Goal: Task Accomplishment & Management: Manage account settings

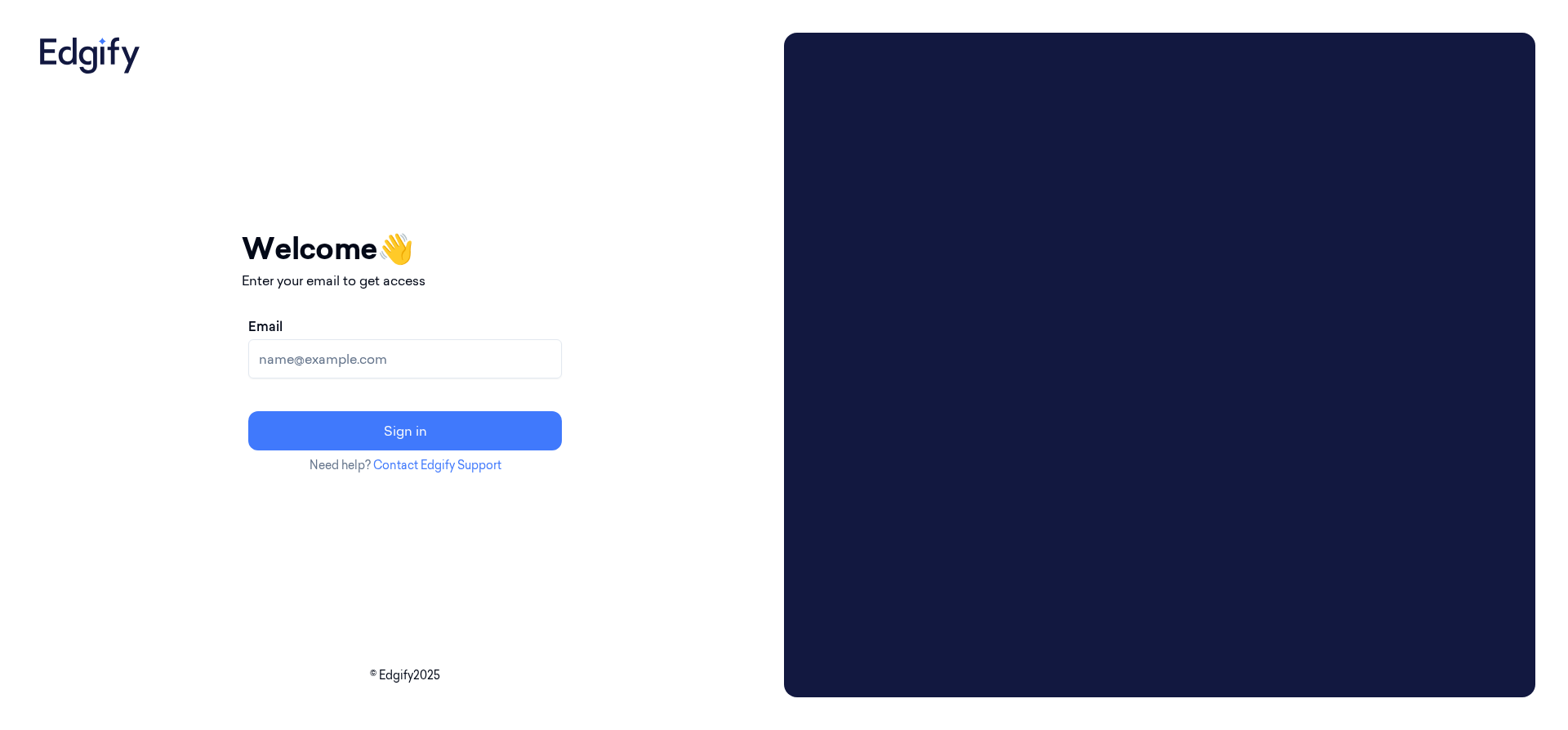
click at [485, 357] on input "Email" at bounding box center [405, 359] width 314 height 39
type input "[PERSON_NAME][EMAIL_ADDRESS]"
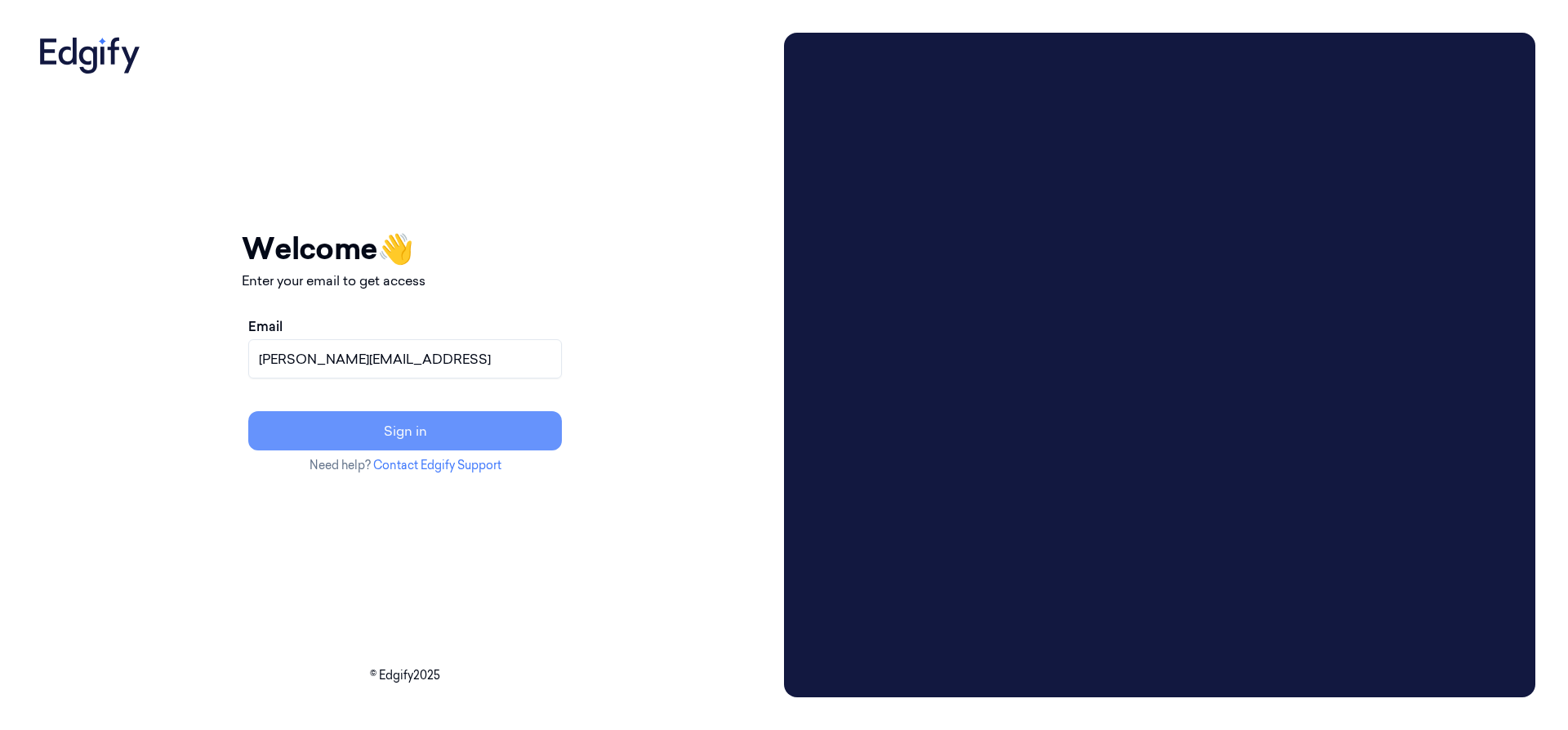
click at [465, 444] on button "Sign in" at bounding box center [405, 430] width 314 height 39
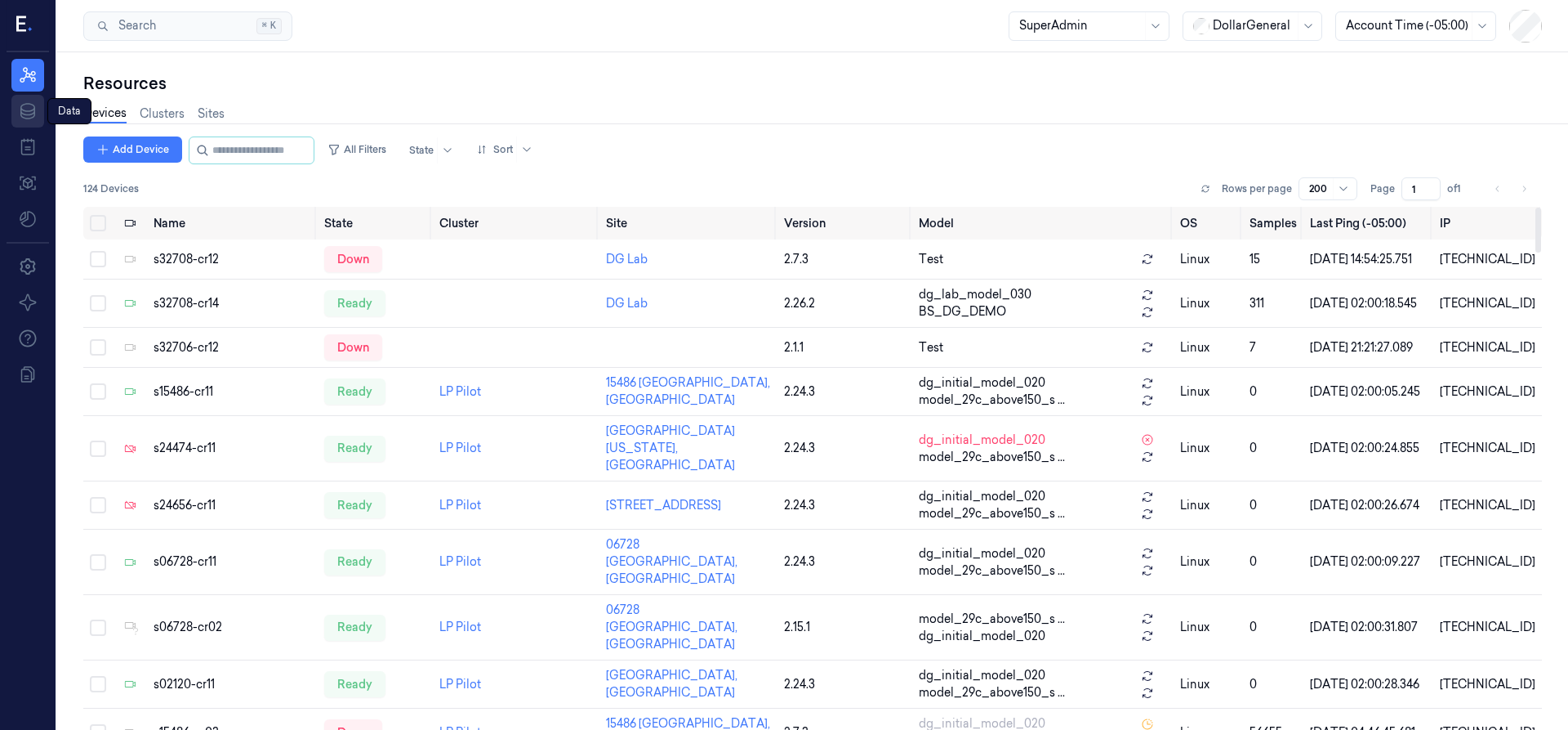
click at [22, 111] on icon at bounding box center [27, 111] width 19 height 19
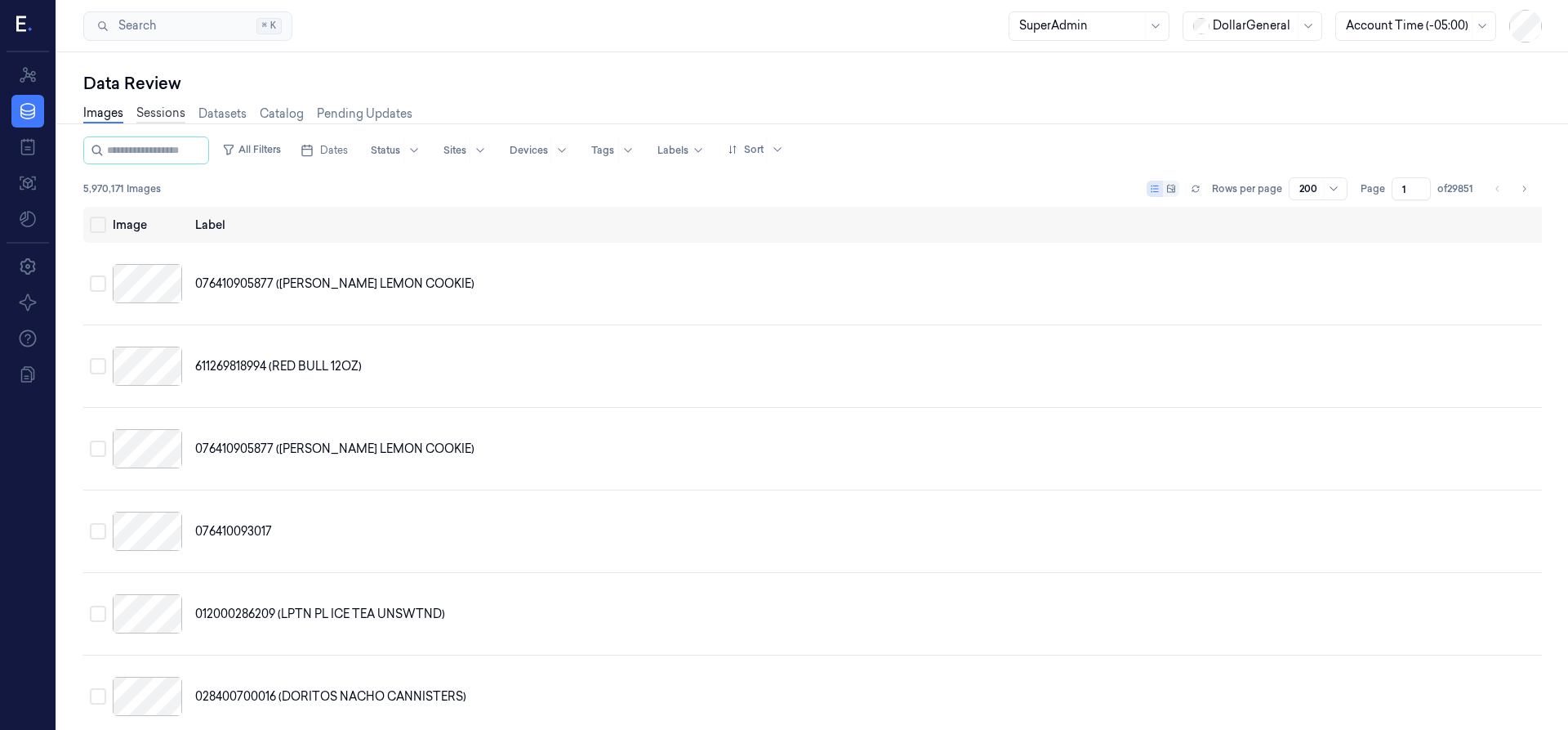
click at [152, 116] on link "Sessions" at bounding box center [161, 114] width 49 height 19
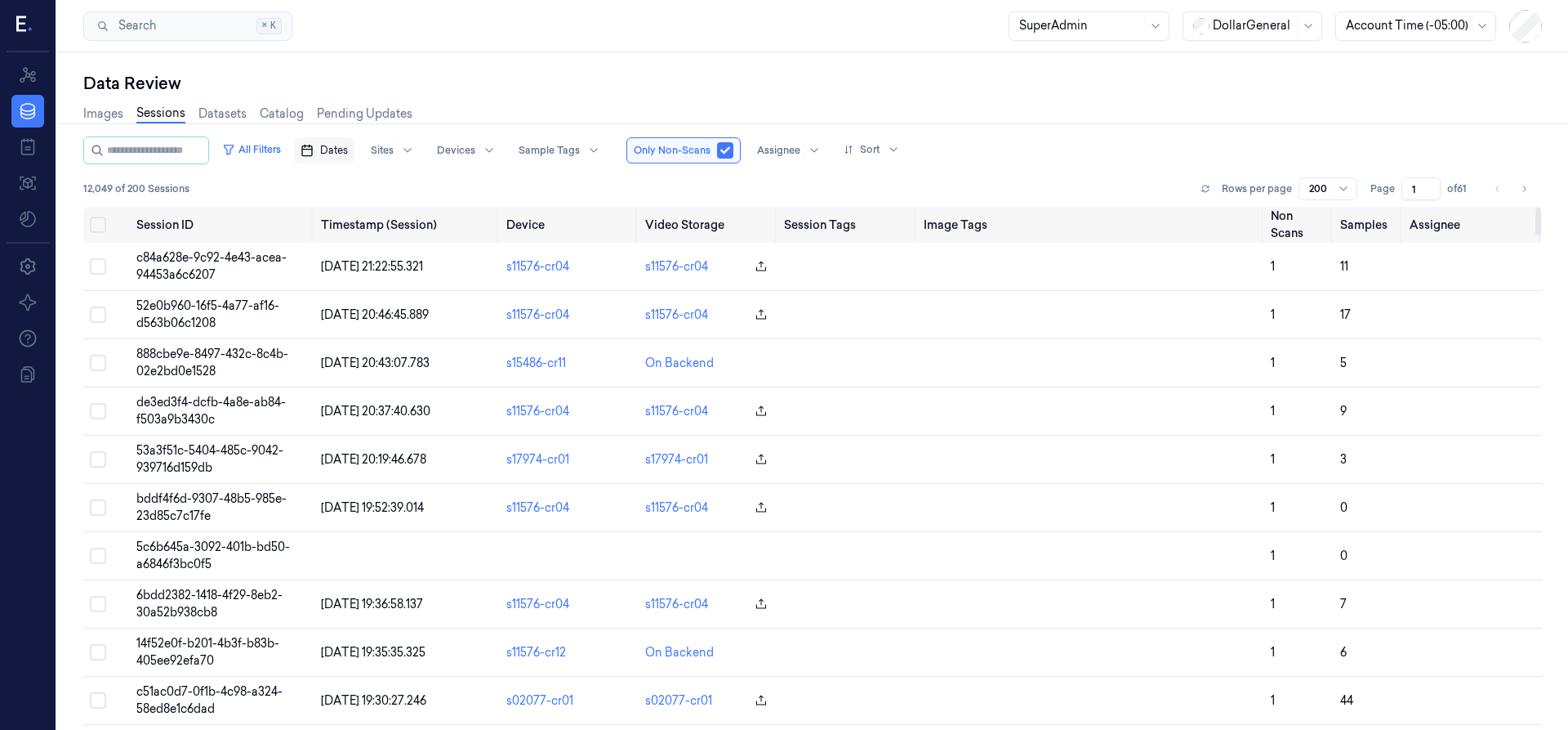
click at [330, 160] on button "Dates" at bounding box center [325, 150] width 61 height 26
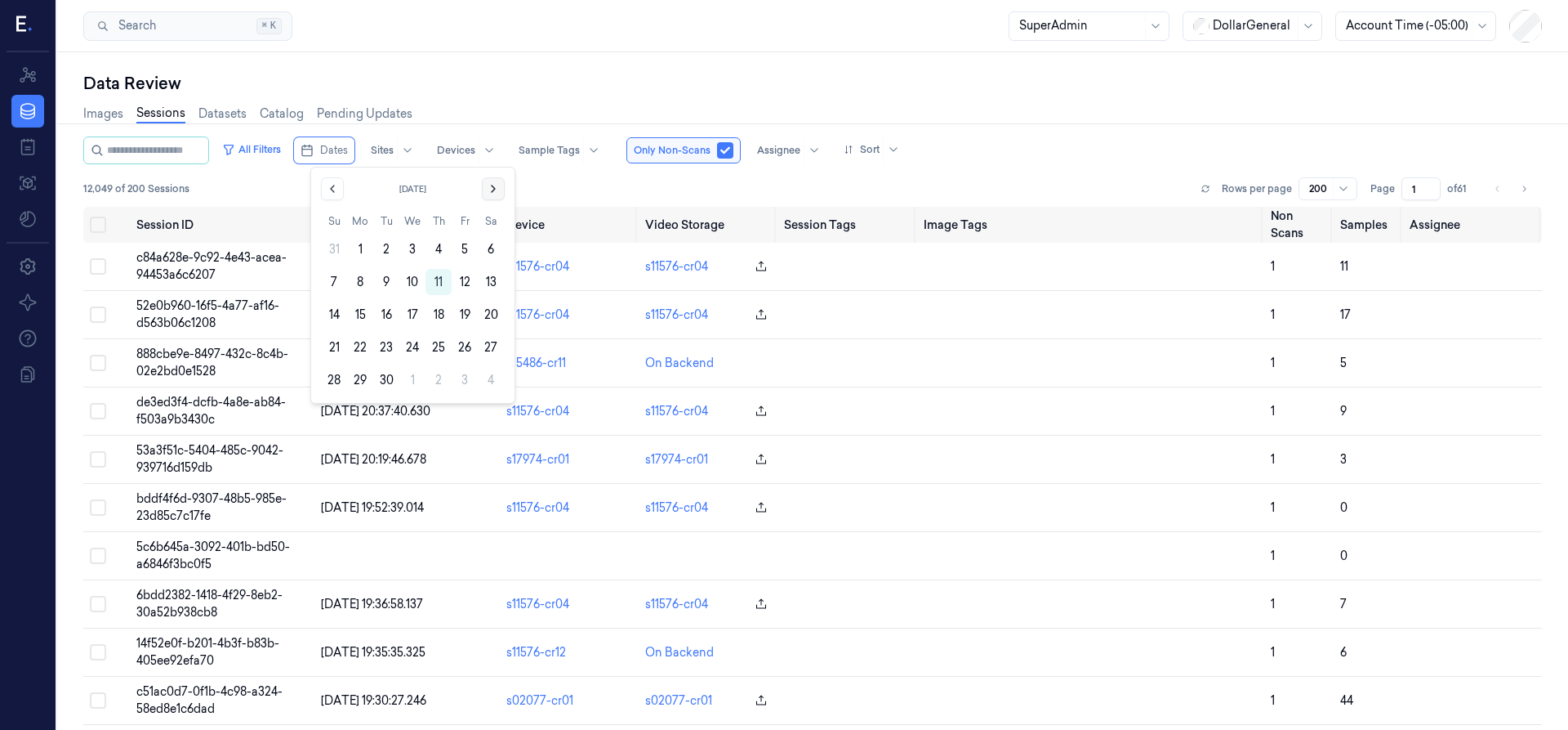
click at [488, 192] on icon "Go to the Next Month" at bounding box center [493, 188] width 13 height 13
click at [326, 185] on icon "Go to the Previous Month" at bounding box center [331, 188] width 13 height 13
click at [326, 185] on icon "Go to the Previous Month" at bounding box center [331, 188] width 13 height 13
click at [444, 344] on button "21" at bounding box center [438, 347] width 26 height 26
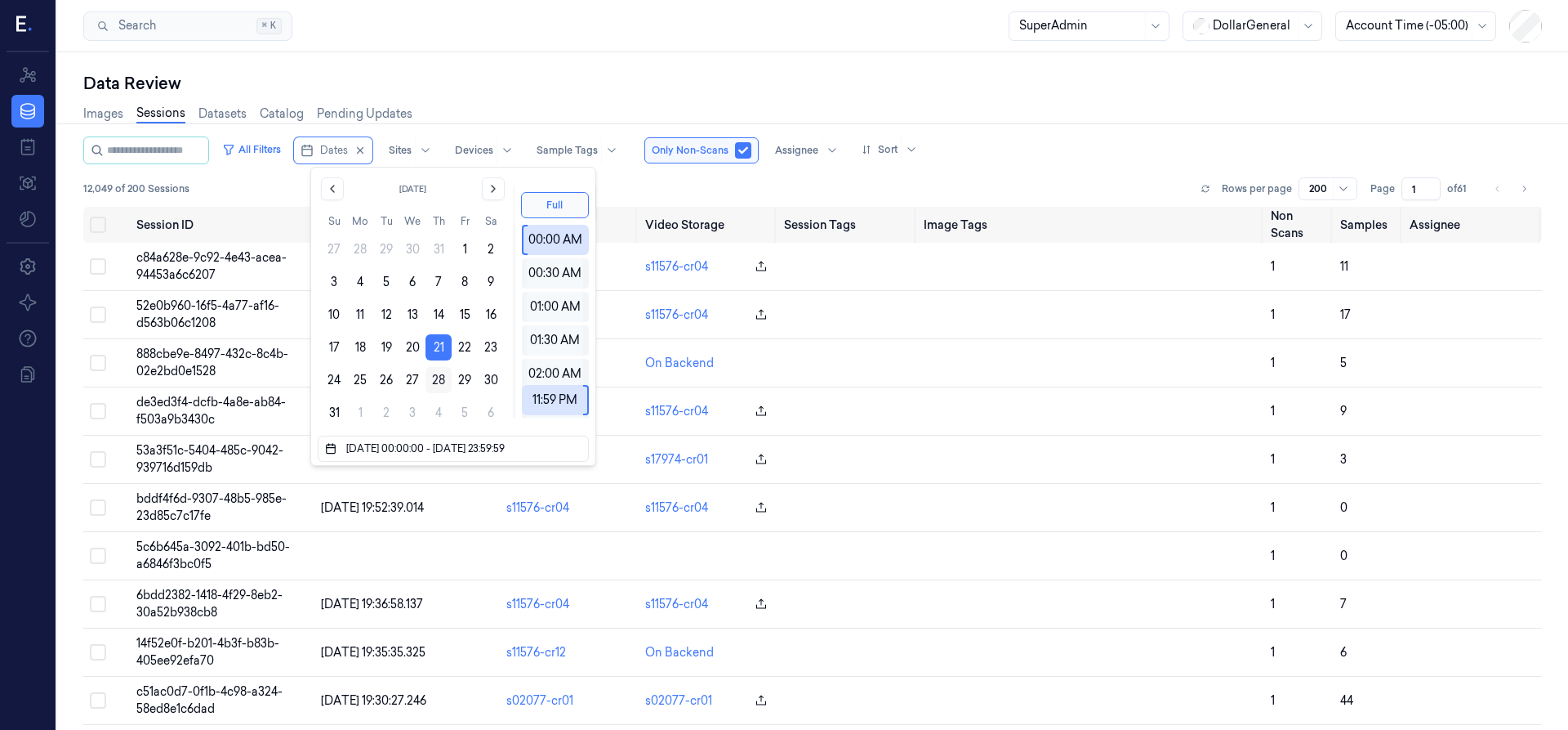
click at [428, 377] on button "28" at bounding box center [438, 380] width 26 height 26
click at [444, 379] on button "28" at bounding box center [438, 380] width 26 height 26
click at [336, 419] on button "31" at bounding box center [333, 412] width 26 height 26
type input "[DATE] 00:00:00 - [DATE] 23:59:59"
drag, startPoint x: 821, startPoint y: 187, endPoint x: 801, endPoint y: 527, distance: 340.6
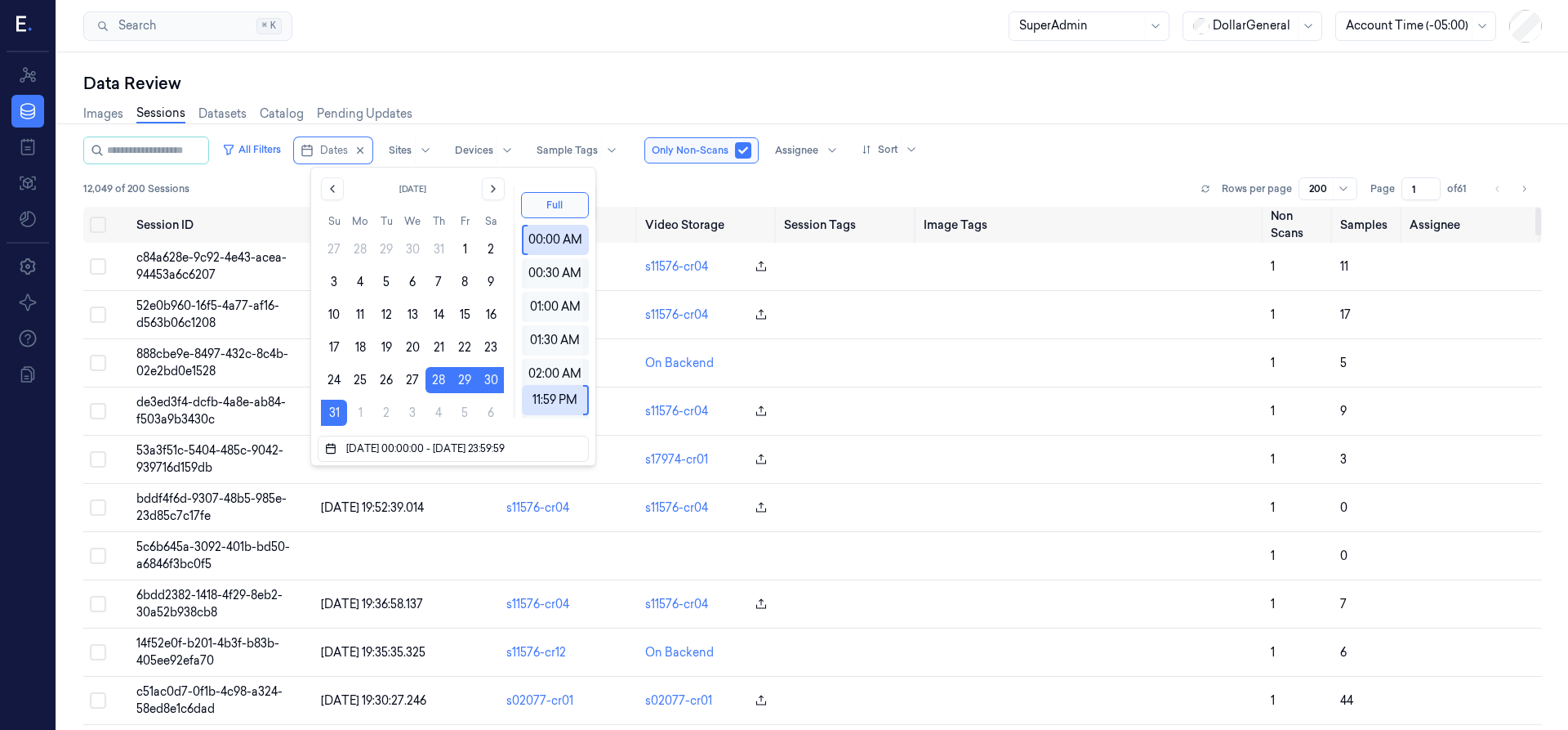
click at [821, 187] on div "12,049 of 200 Sessions Rows per page 200 Page 1 of 61" at bounding box center [812, 188] width 1458 height 23
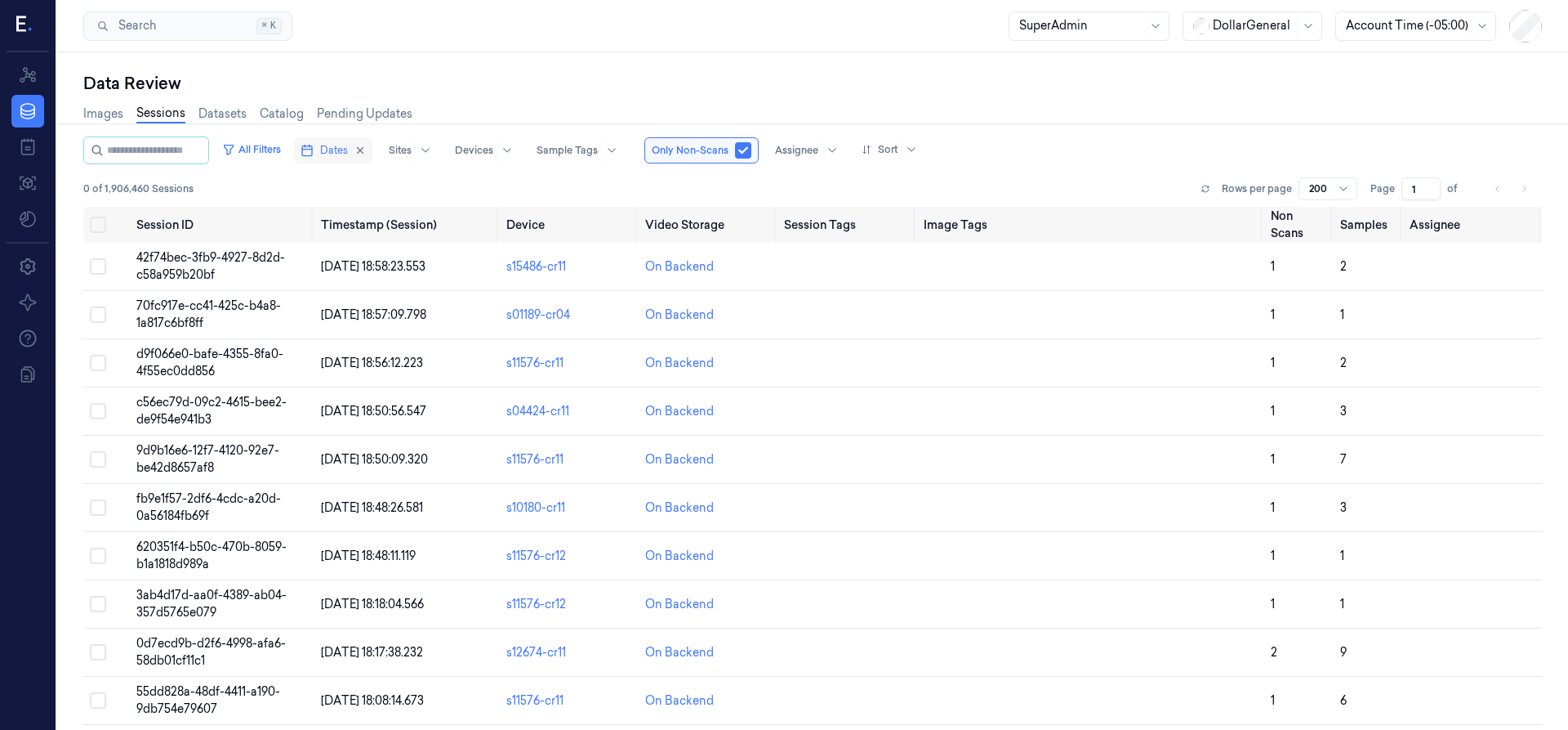
drag, startPoint x: 323, startPoint y: 149, endPoint x: 341, endPoint y: 158, distance: 20.1
click at [312, 149] on line "button" at bounding box center [307, 149] width 10 height 0
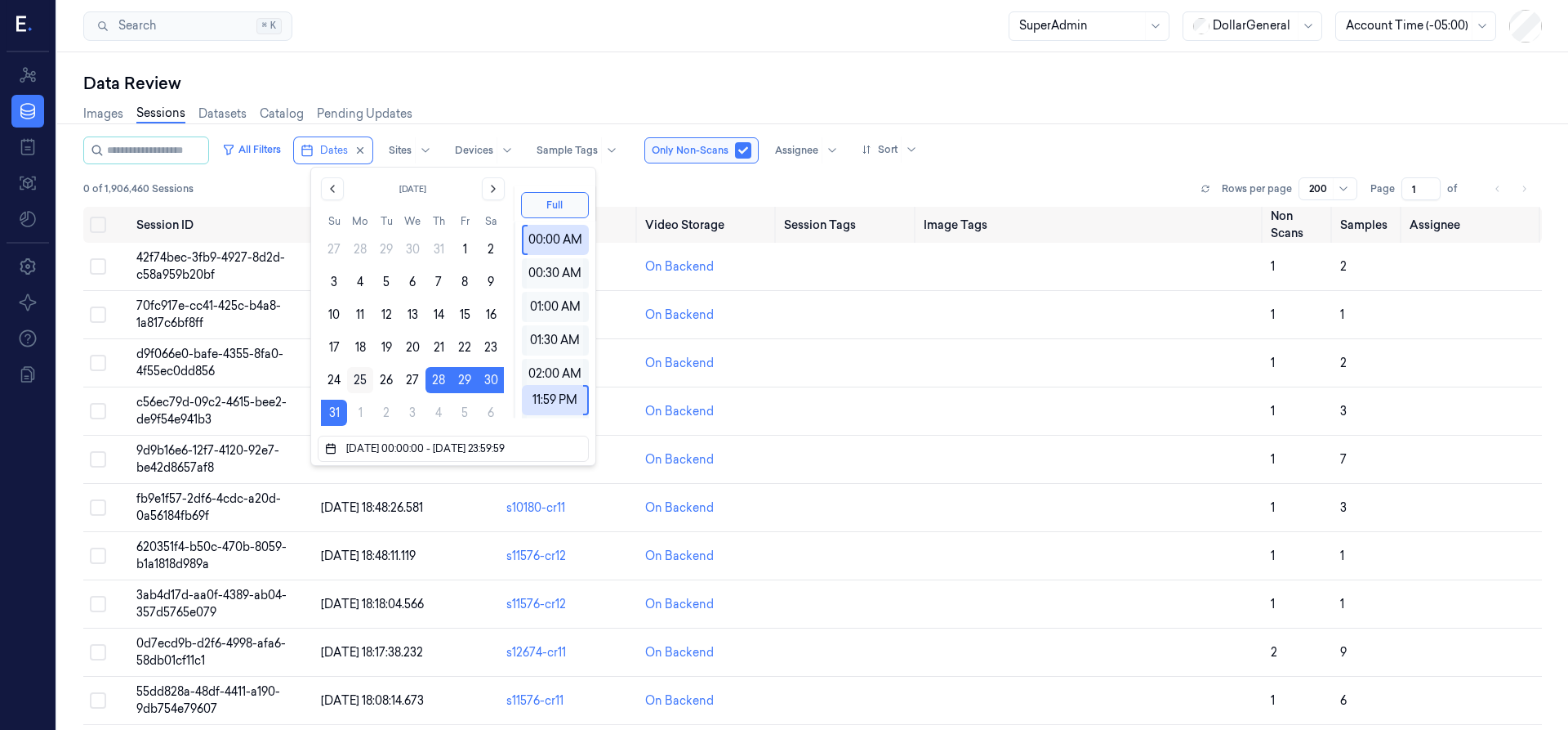
click at [362, 373] on button "25" at bounding box center [359, 380] width 26 height 26
click at [330, 413] on button "31" at bounding box center [333, 412] width 26 height 26
click at [362, 375] on button "25" at bounding box center [359, 380] width 26 height 26
type input "[DATE] 00:00:00 - [DATE] 23:59:59"
click at [639, 184] on div "0 of 1,906,460 Sessions Rows per page 200 Page 1 of" at bounding box center [812, 188] width 1458 height 23
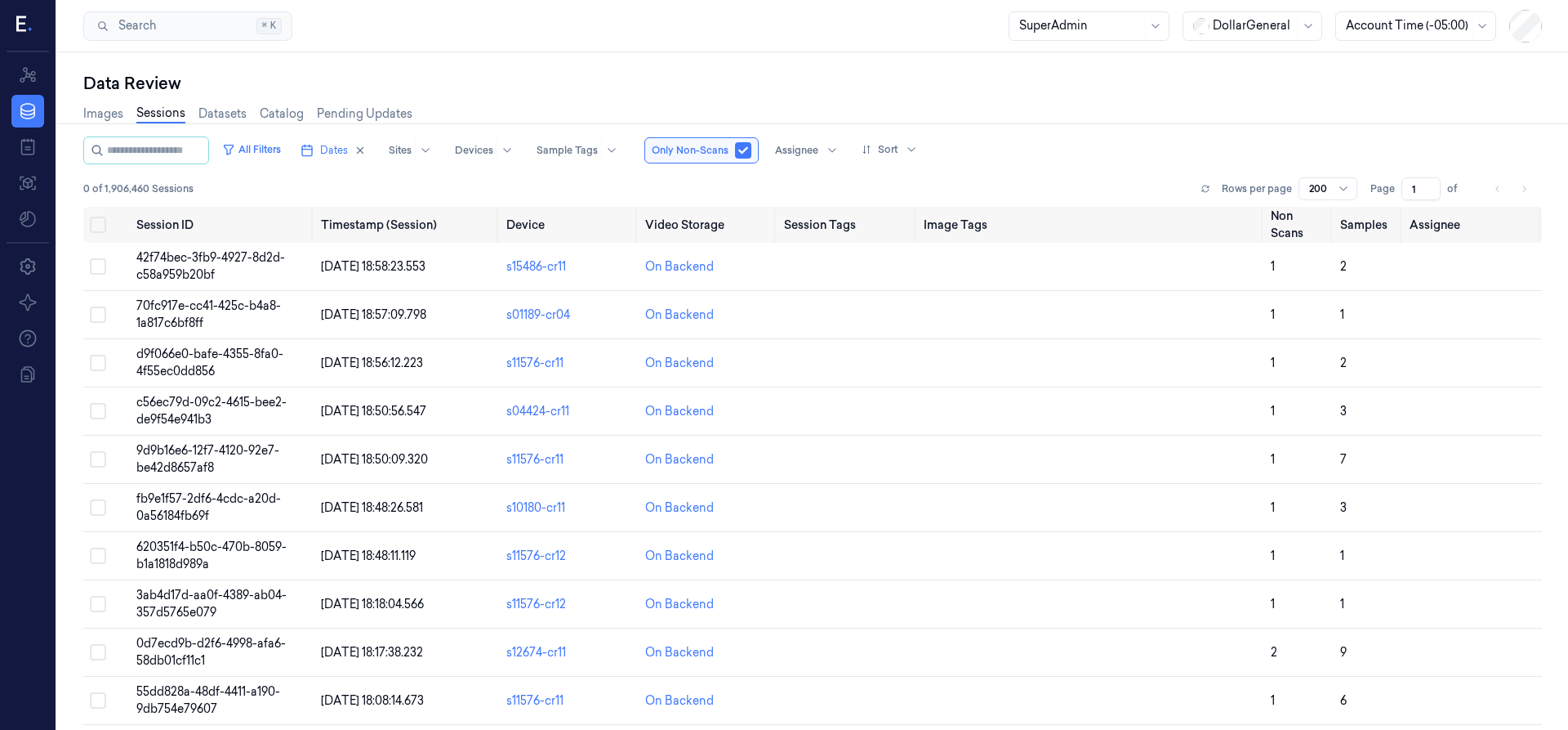
click at [1339, 194] on div at bounding box center [1343, 188] width 20 height 21
click at [1091, 197] on div "0 of 1,906,460 Sessions Rows per page 200 Page 1 of" at bounding box center [812, 188] width 1458 height 23
click at [99, 270] on button "Select row" at bounding box center [97, 266] width 16 height 16
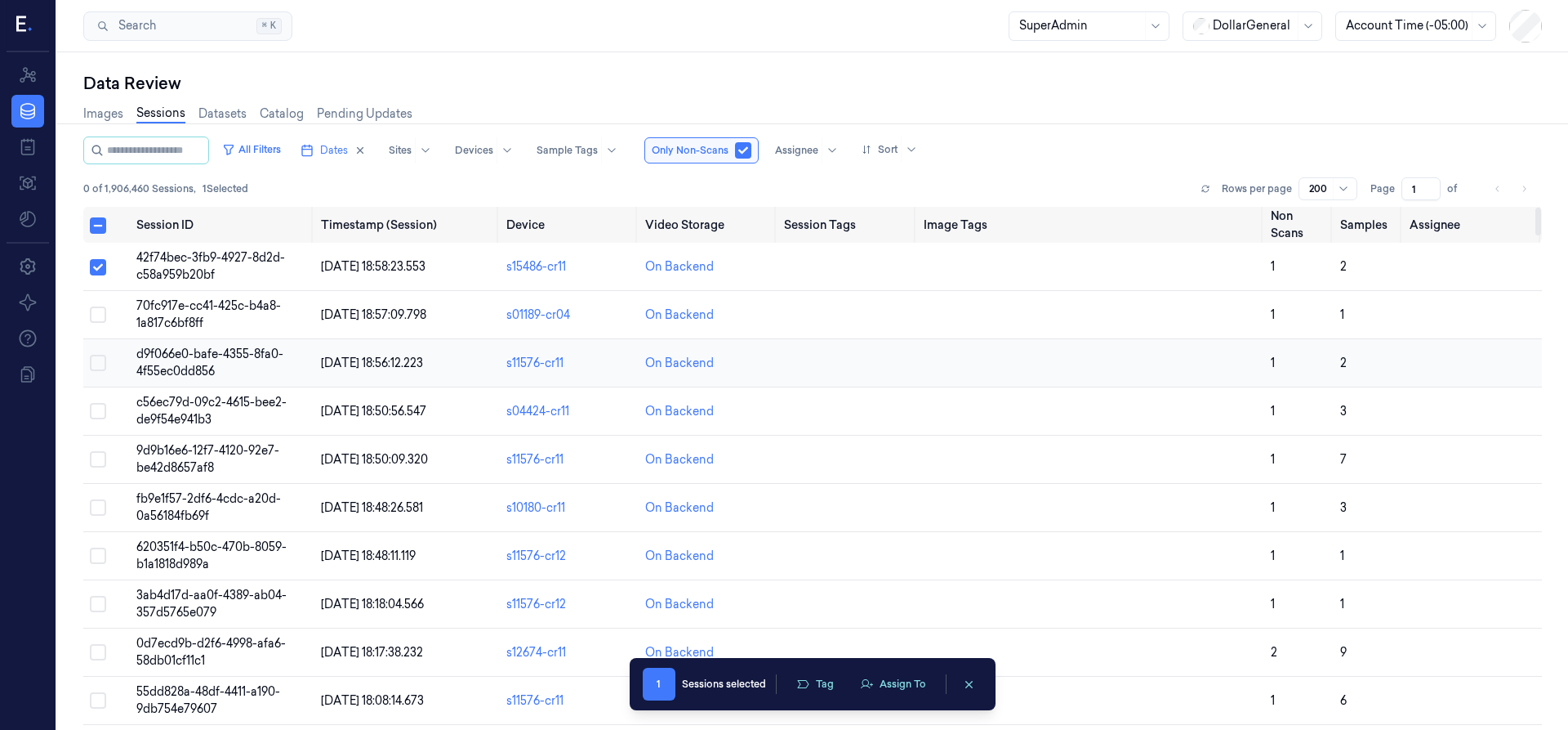
click at [106, 312] on td at bounding box center [106, 315] width 46 height 48
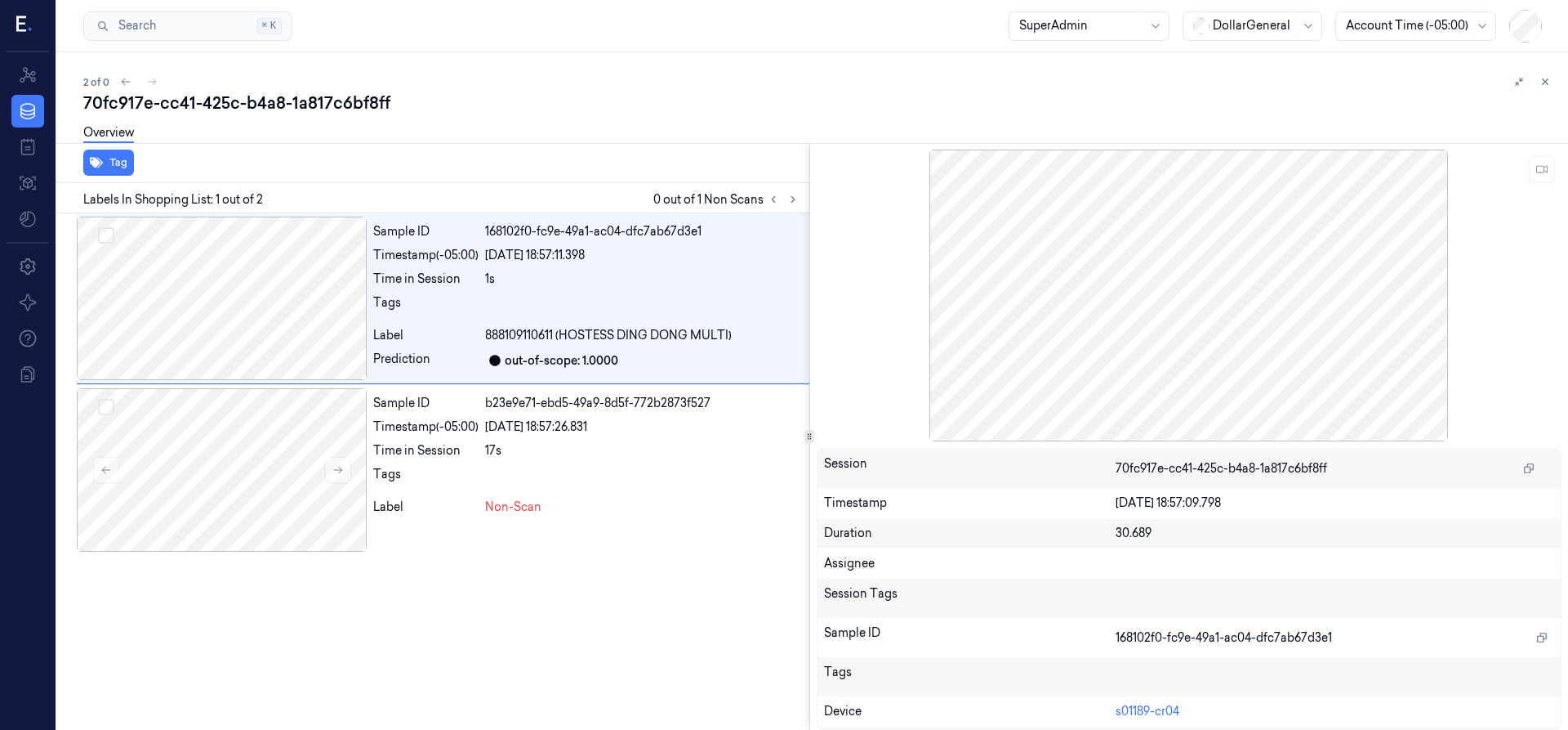
click at [1538, 85] on button at bounding box center [1544, 81] width 19 height 19
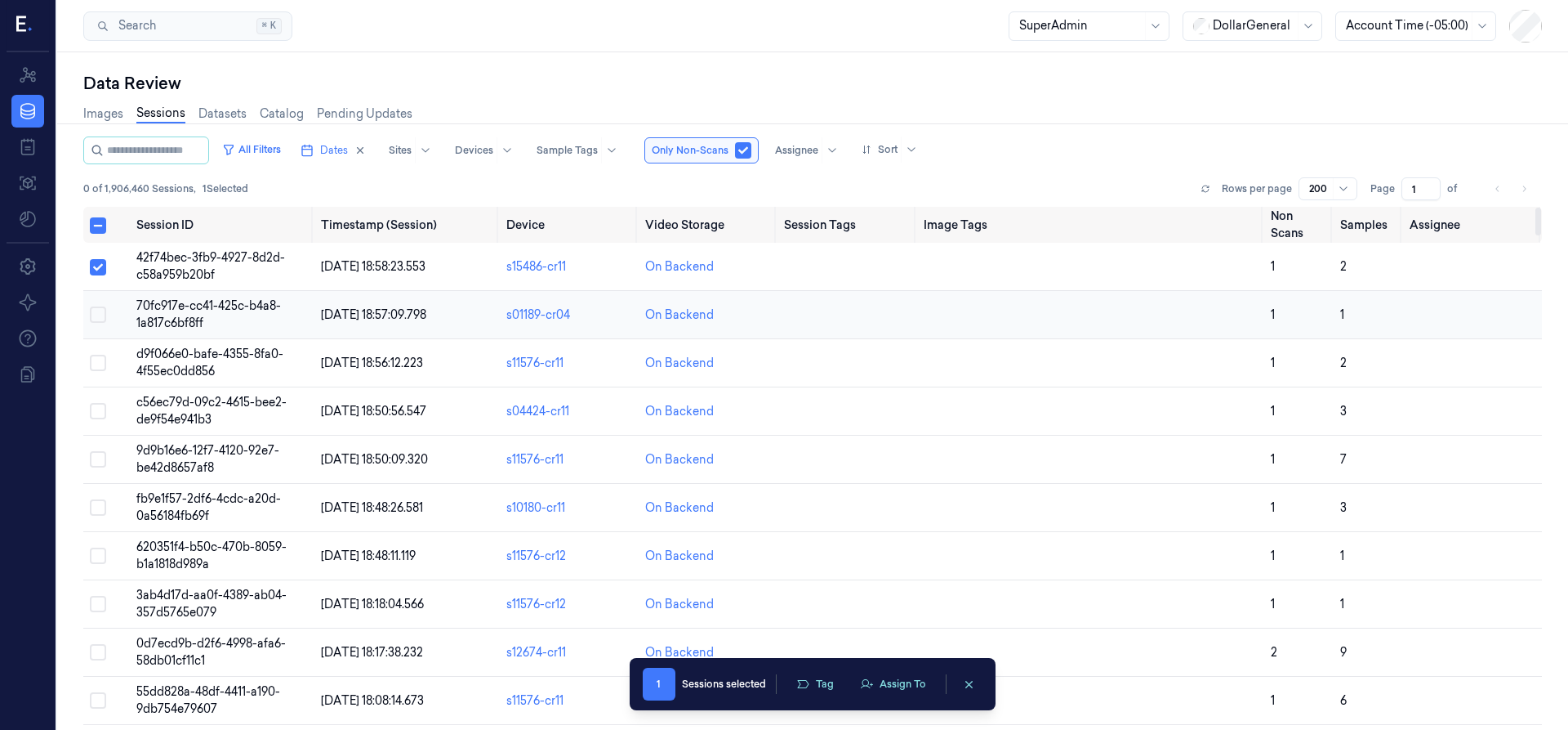
click at [101, 316] on button "Select row" at bounding box center [97, 314] width 16 height 16
click at [99, 365] on button "Select row" at bounding box center [97, 362] width 16 height 16
drag, startPoint x: 106, startPoint y: 408, endPoint x: 106, endPoint y: 433, distance: 25.0
click at [105, 408] on td at bounding box center [106, 411] width 46 height 48
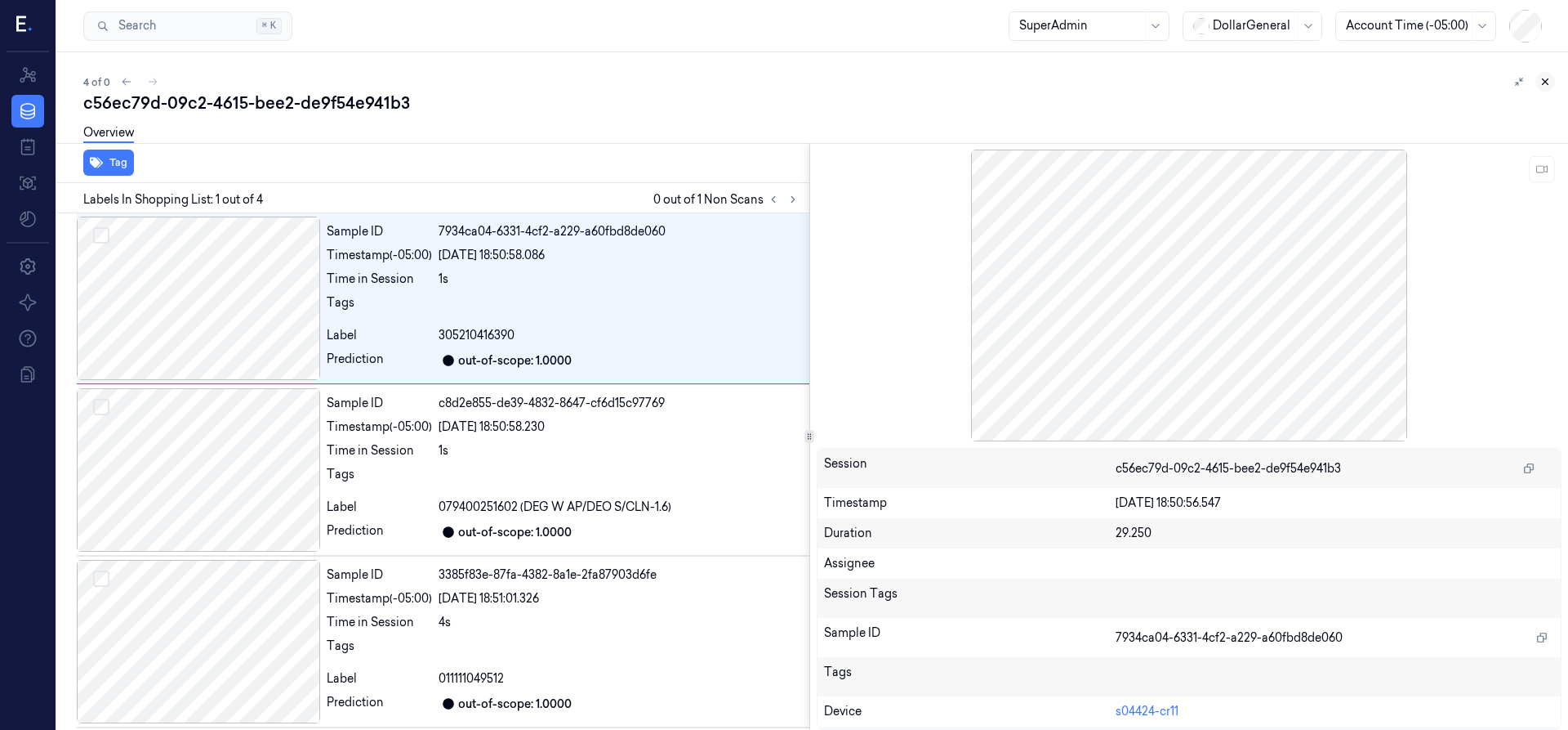
click at [1538, 84] on button at bounding box center [1544, 81] width 19 height 19
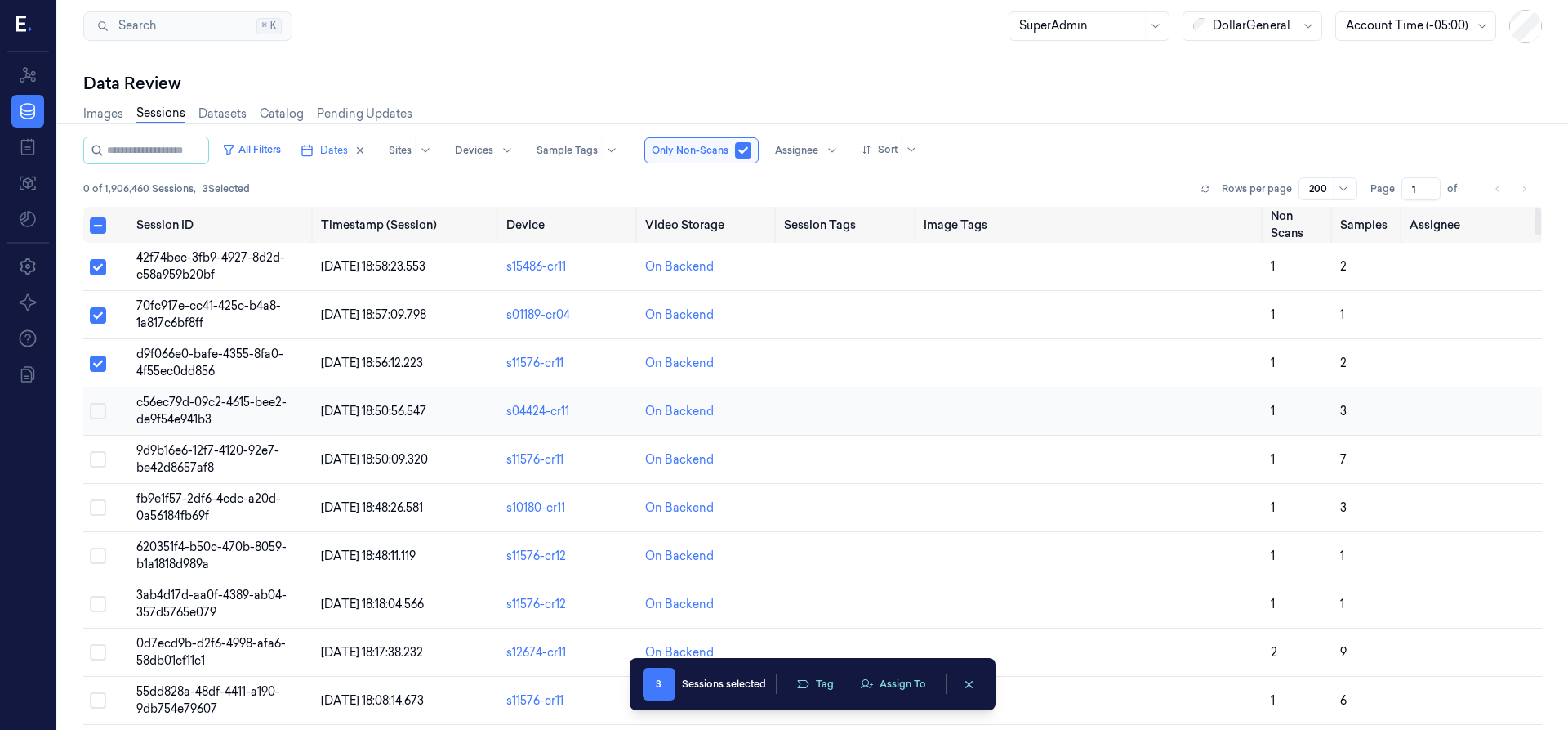
drag, startPoint x: 98, startPoint y: 413, endPoint x: 98, endPoint y: 426, distance: 13.0
click at [98, 413] on button "Select row" at bounding box center [97, 410] width 16 height 16
click at [100, 466] on button "Select row" at bounding box center [97, 458] width 16 height 16
click at [95, 509] on button "Select row" at bounding box center [97, 507] width 16 height 16
click at [97, 554] on button "Select row" at bounding box center [97, 555] width 16 height 16
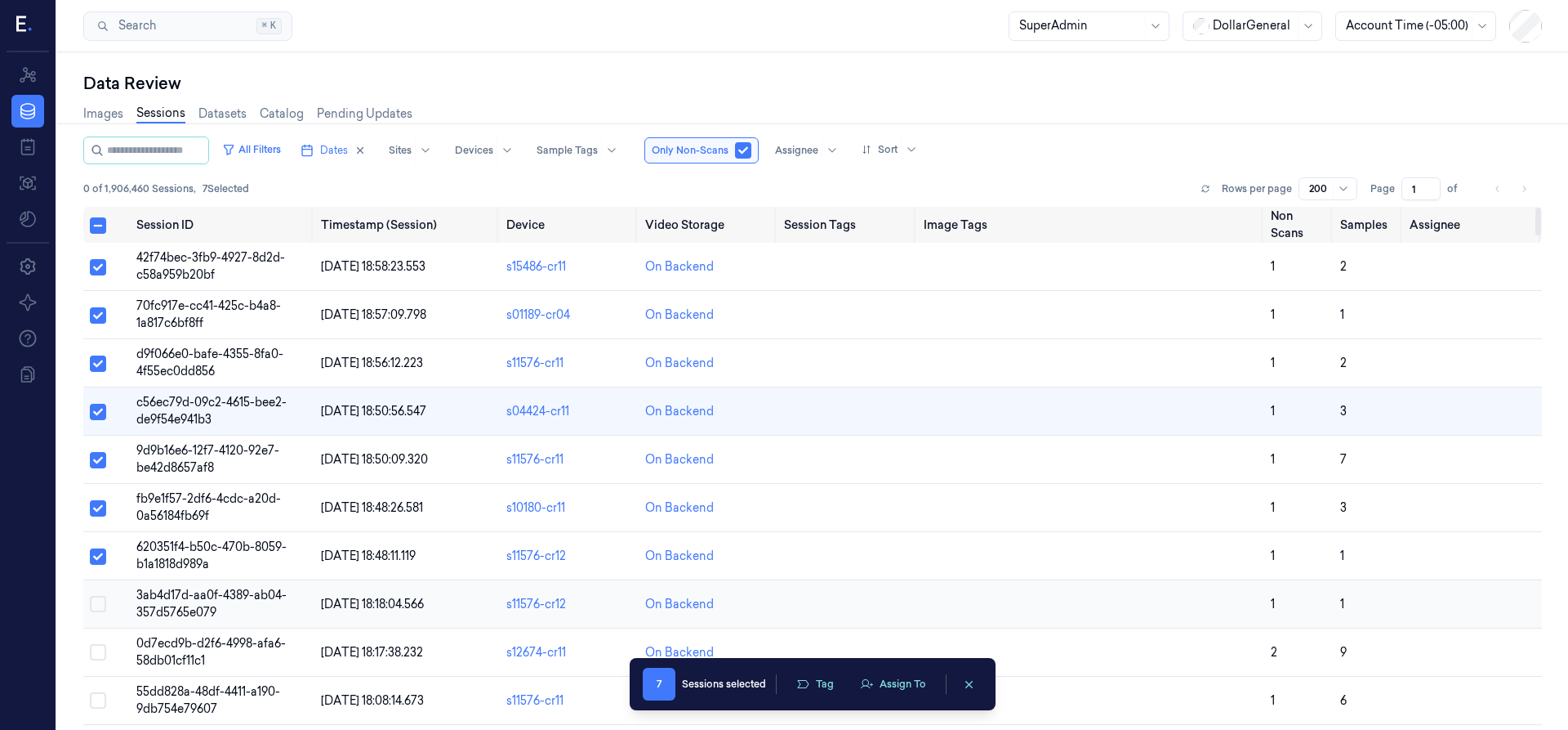
click at [101, 604] on button "Select row" at bounding box center [97, 603] width 16 height 16
drag, startPoint x: 95, startPoint y: 652, endPoint x: 96, endPoint y: 668, distance: 16.0
click at [96, 652] on button "Select row" at bounding box center [97, 652] width 16 height 16
click at [94, 700] on button "Select row" at bounding box center [97, 700] width 16 height 16
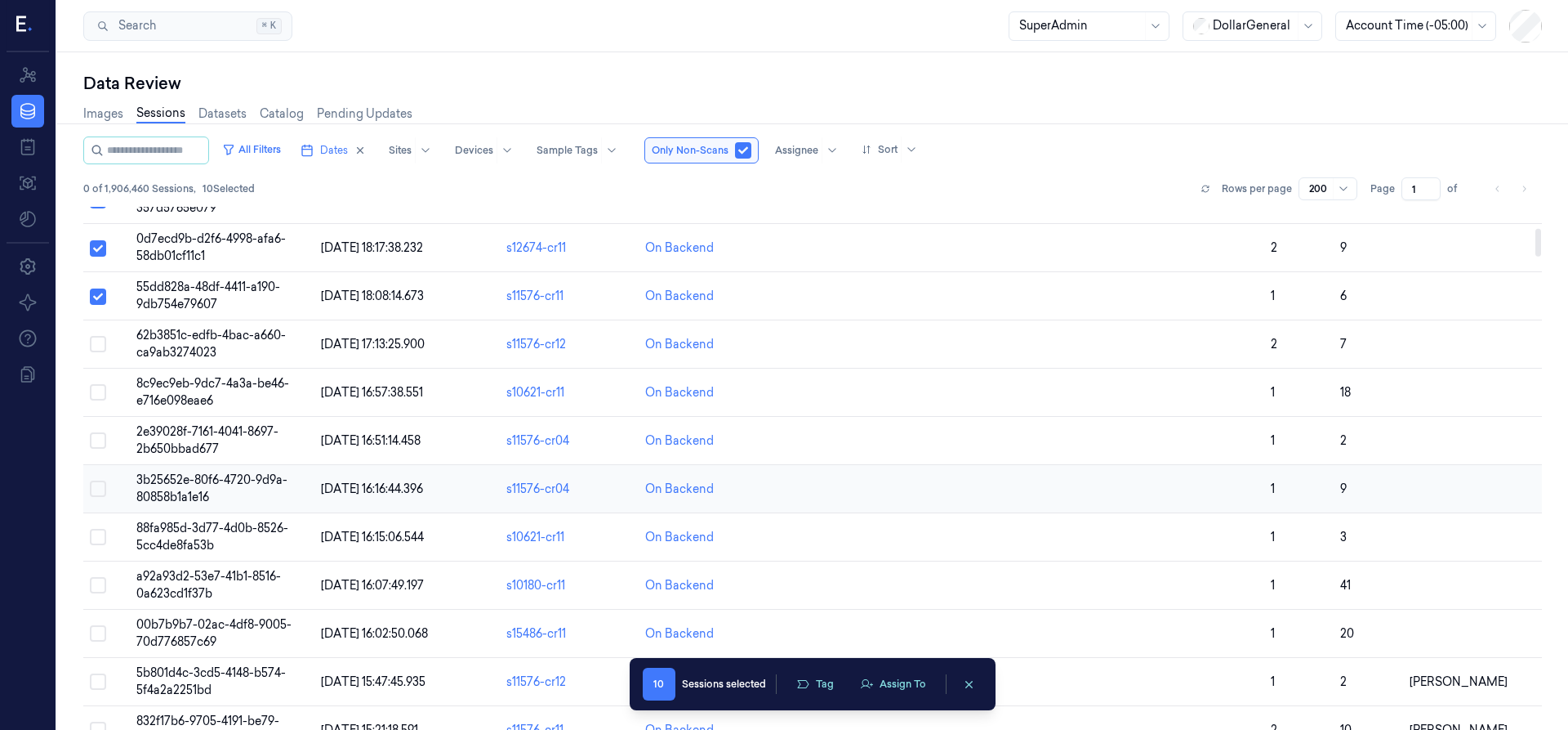
scroll to position [408, 0]
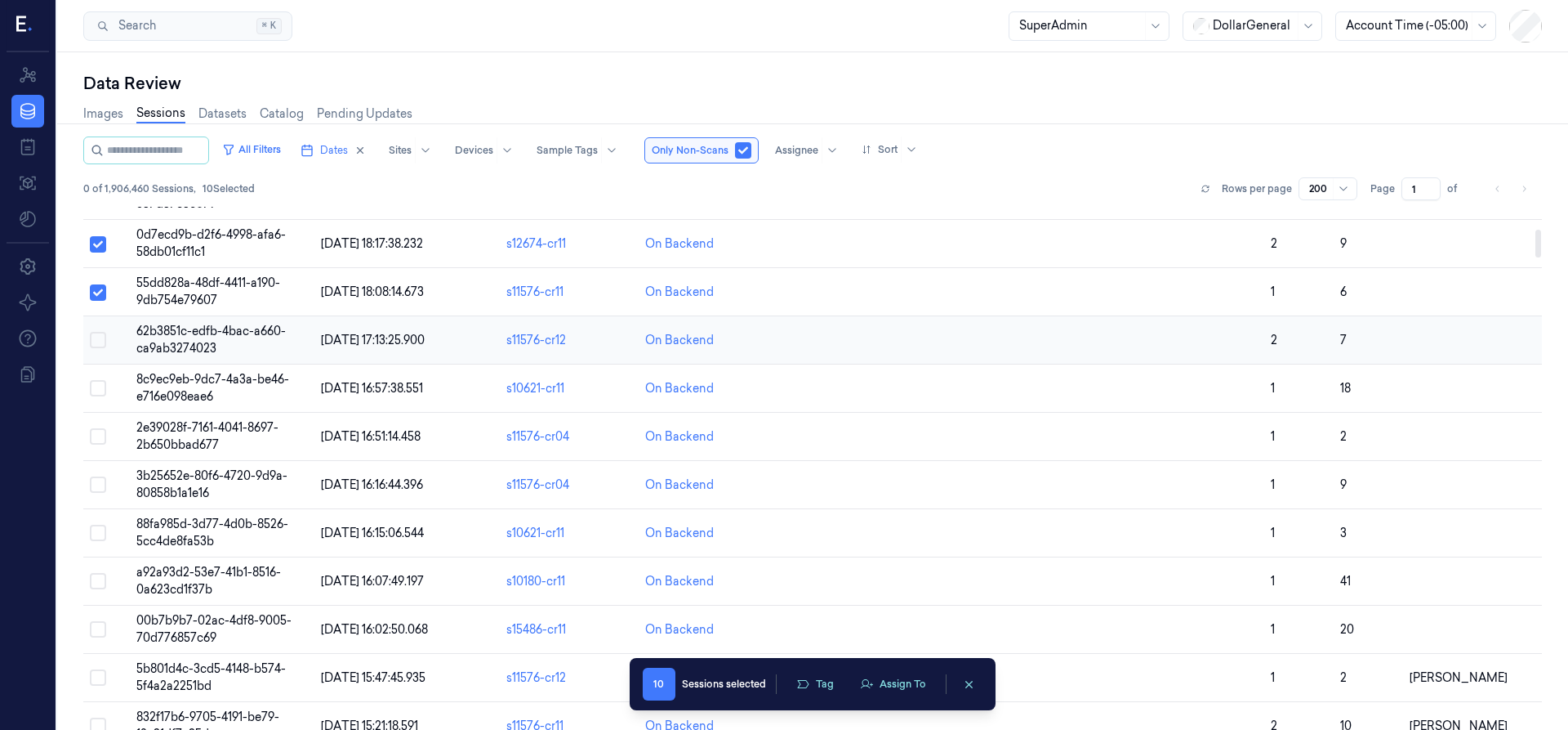
click at [100, 340] on button "Select row" at bounding box center [97, 339] width 16 height 16
click at [97, 397] on td at bounding box center [106, 388] width 46 height 48
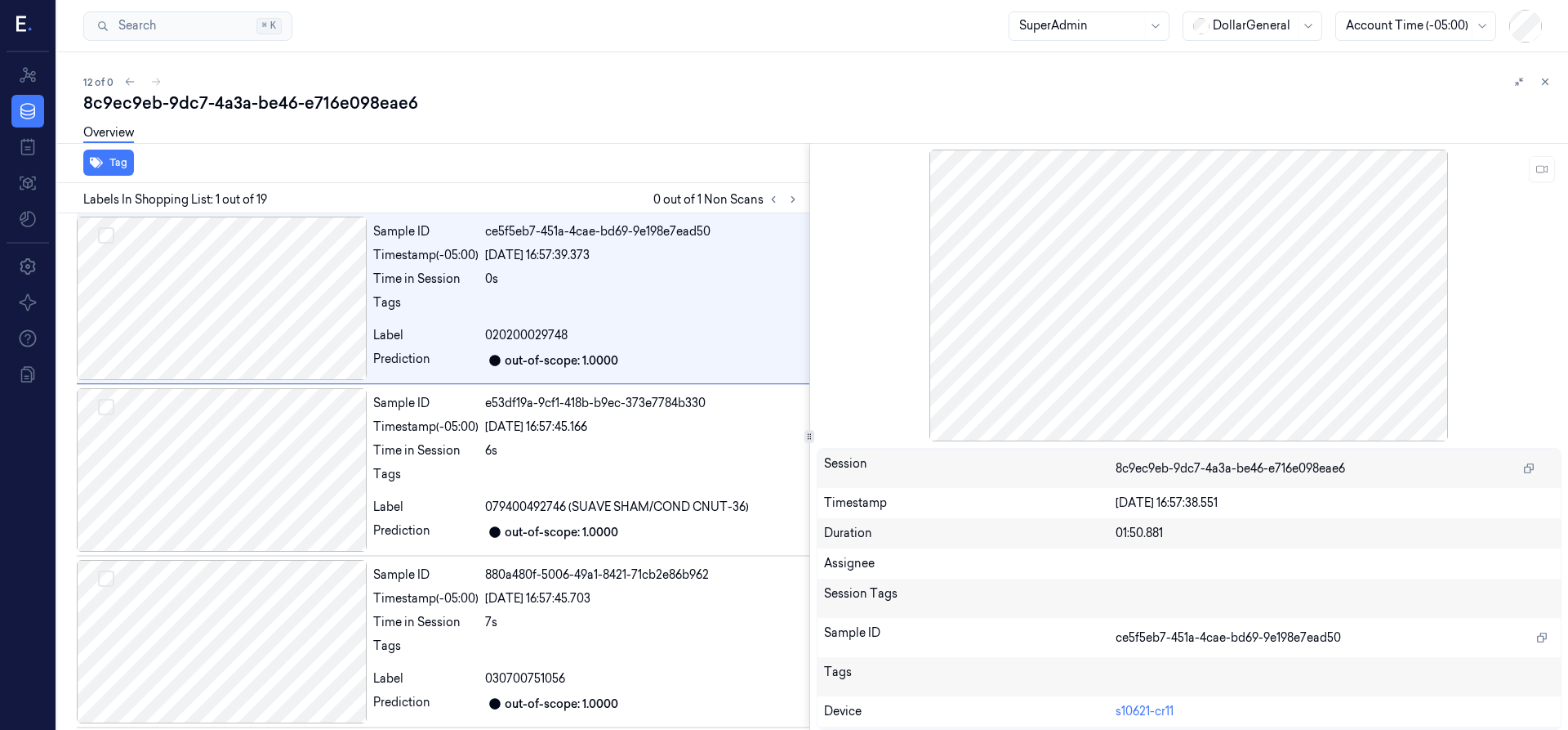
click at [1539, 84] on icon at bounding box center [1545, 82] width 12 height 12
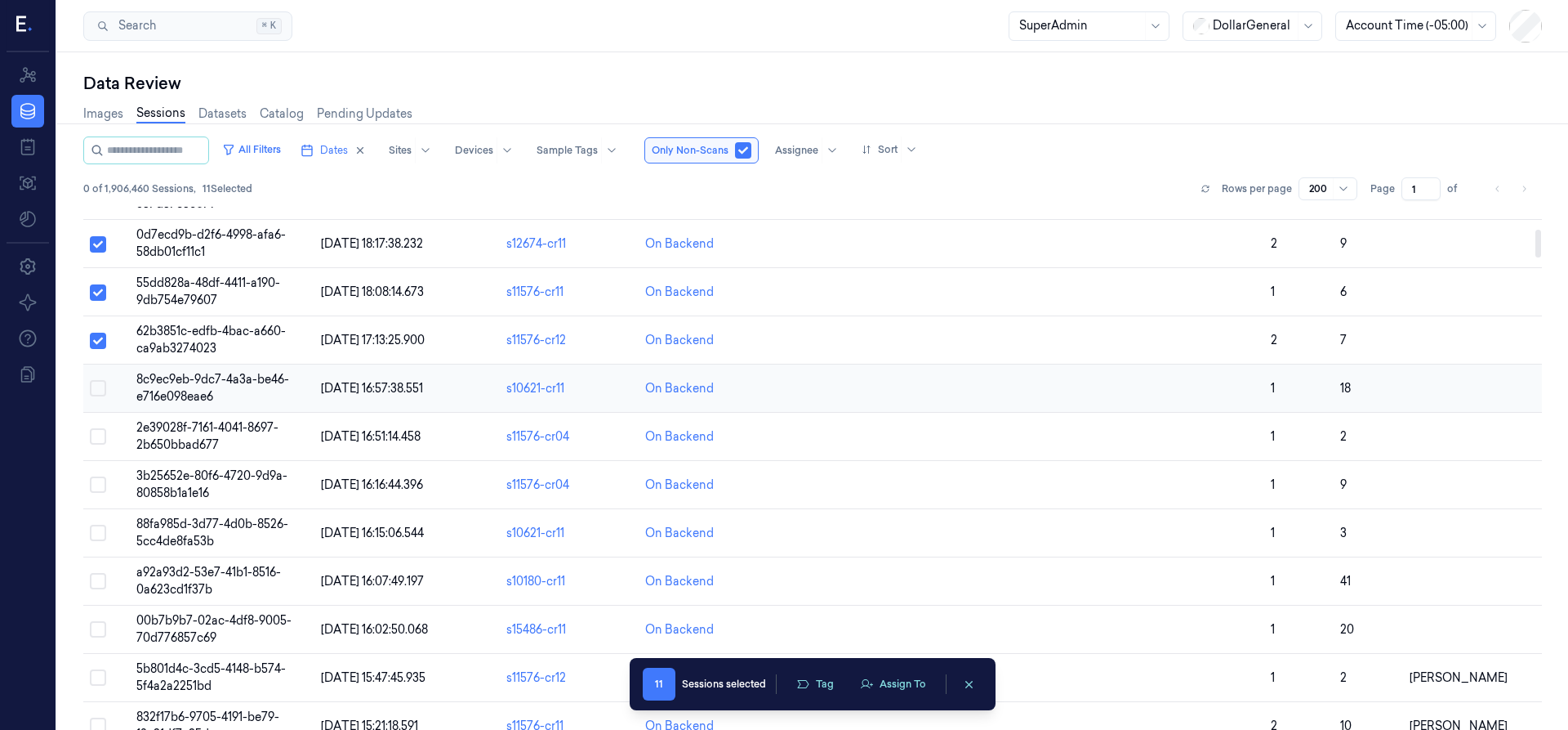
click at [95, 389] on button "Select row" at bounding box center [97, 387] width 16 height 16
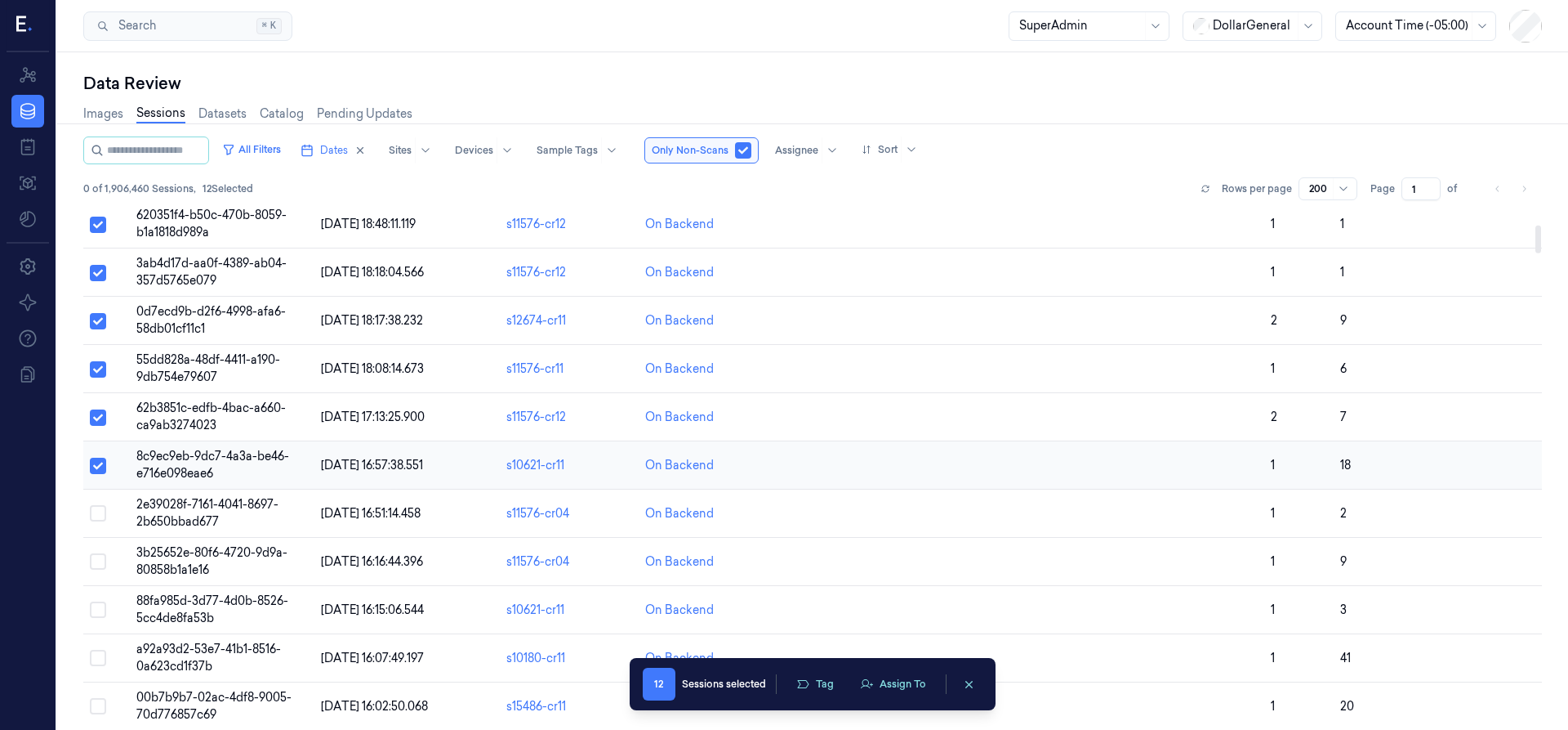
scroll to position [328, 0]
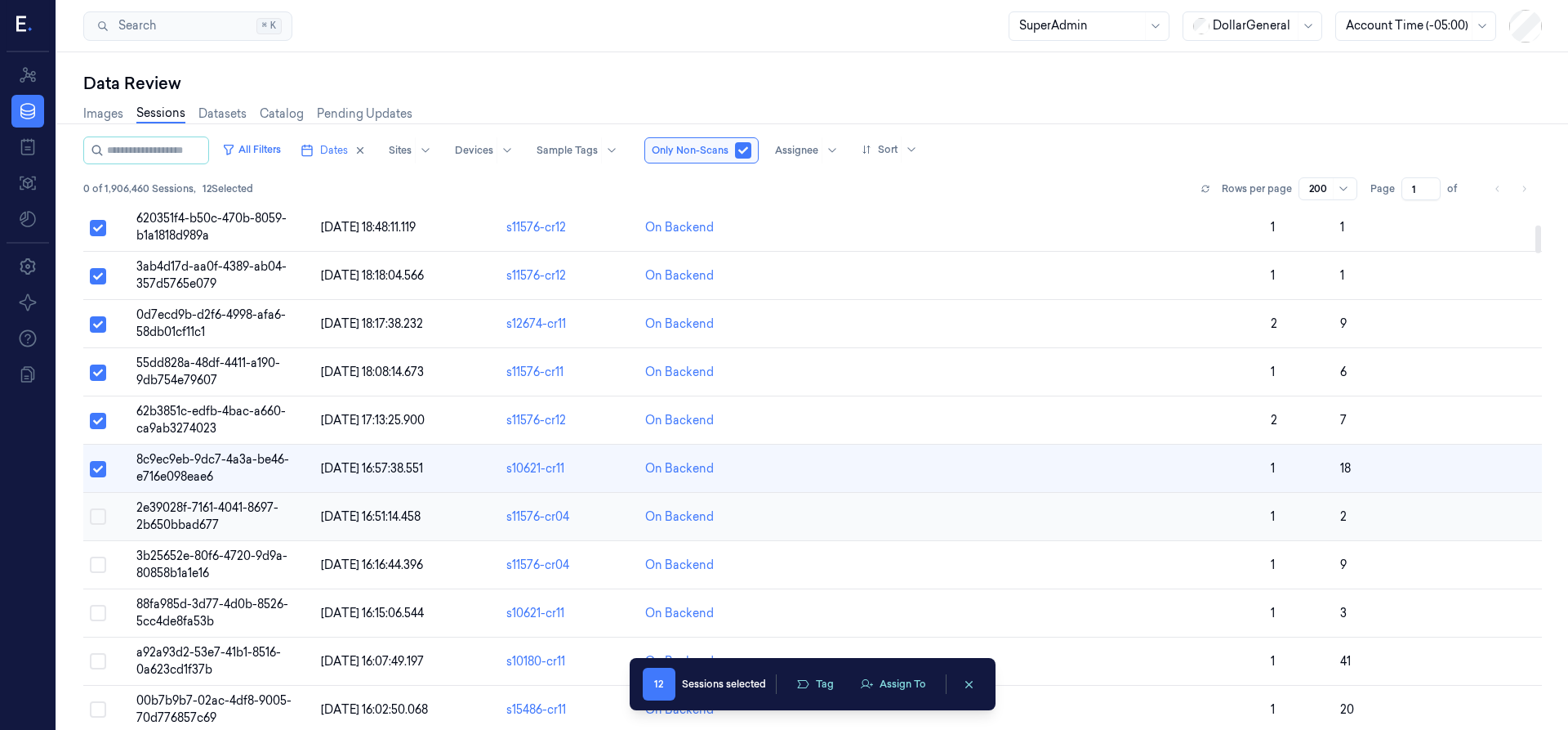
click at [95, 523] on button "Select row" at bounding box center [97, 516] width 16 height 16
click at [97, 570] on button "Select row" at bounding box center [97, 564] width 16 height 16
click at [97, 615] on button "Select row" at bounding box center [97, 612] width 16 height 16
click at [101, 662] on button "Select row" at bounding box center [97, 661] width 16 height 16
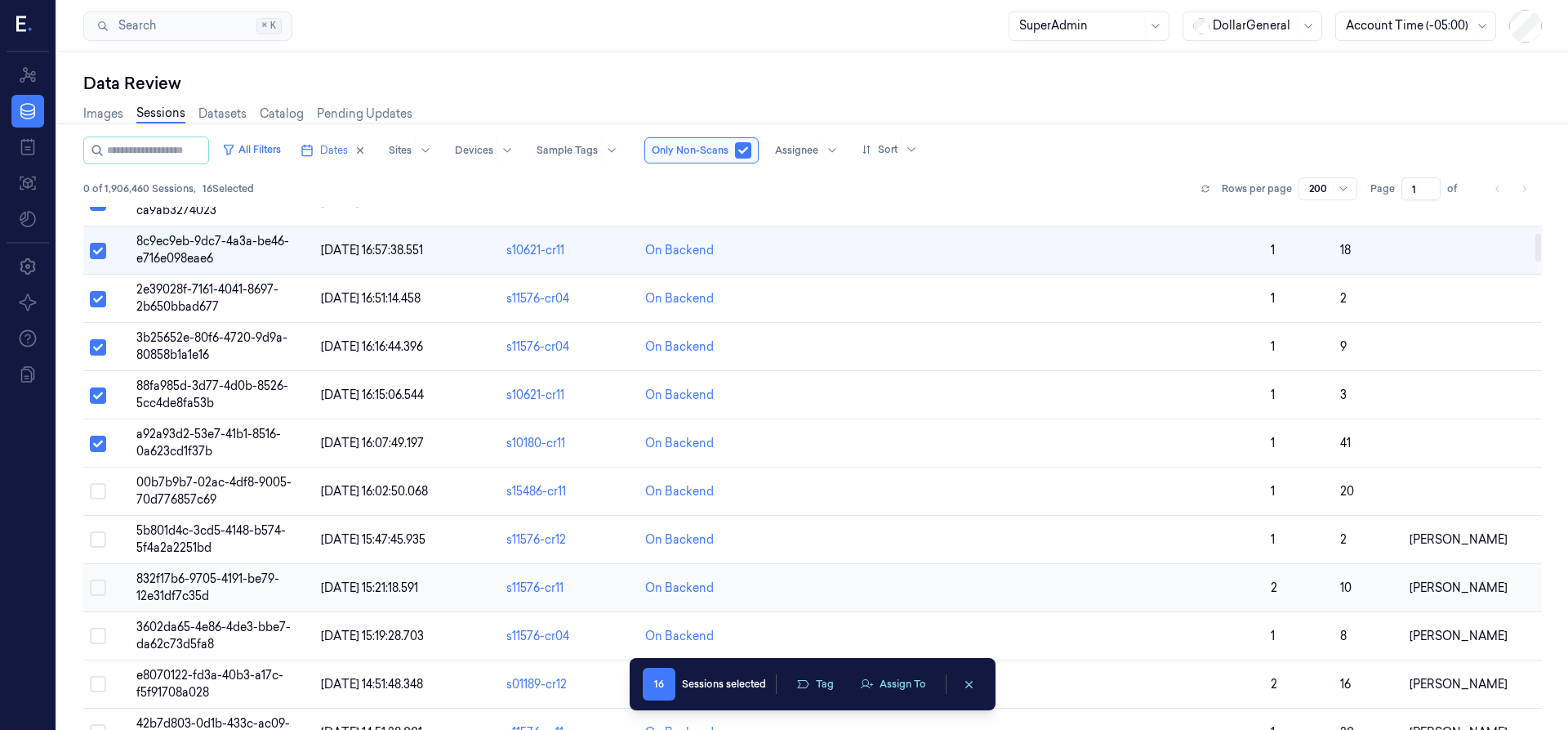
scroll to position [574, 0]
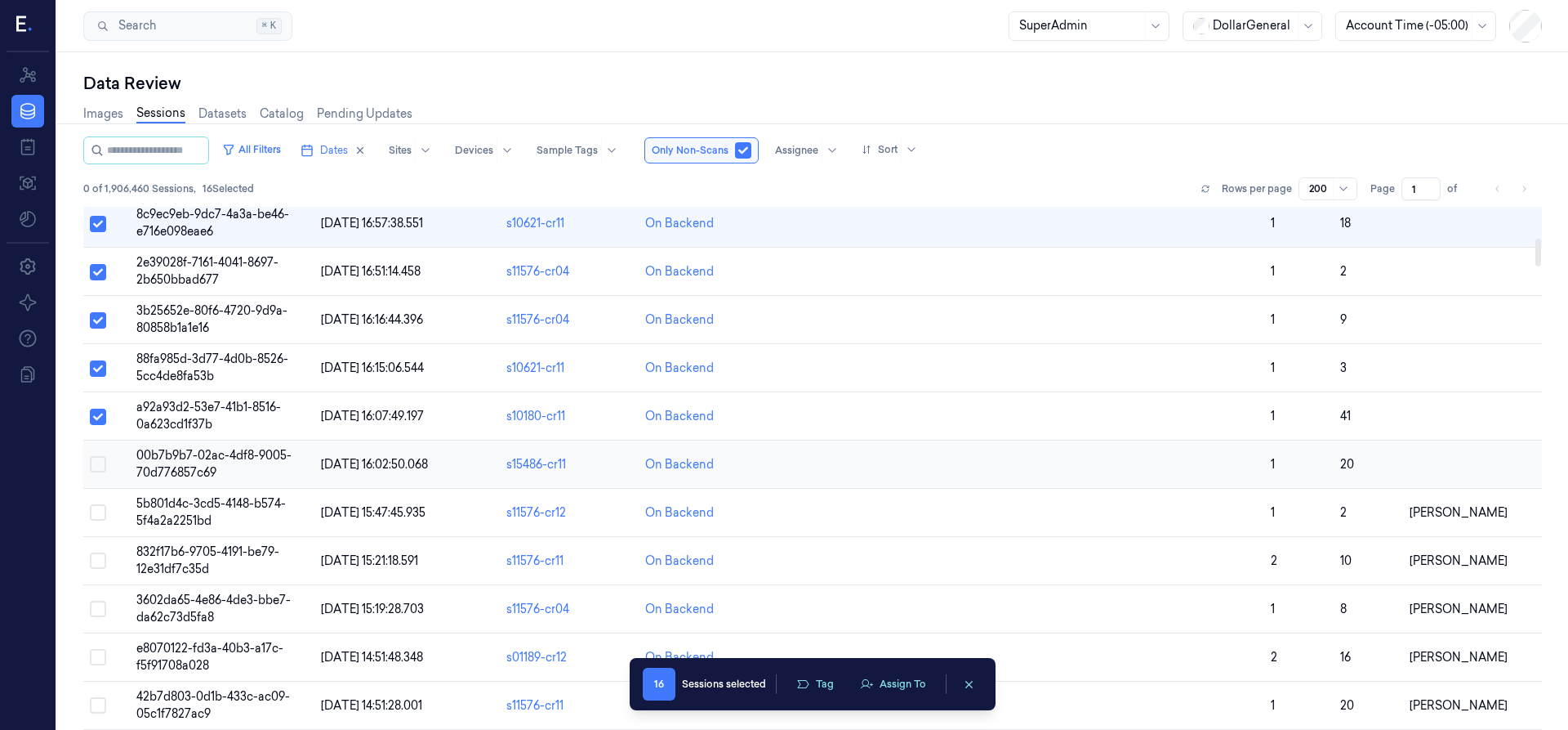
click at [98, 466] on button "Select row" at bounding box center [97, 463] width 16 height 16
click at [878, 681] on button "Assign To" at bounding box center [893, 684] width 86 height 24
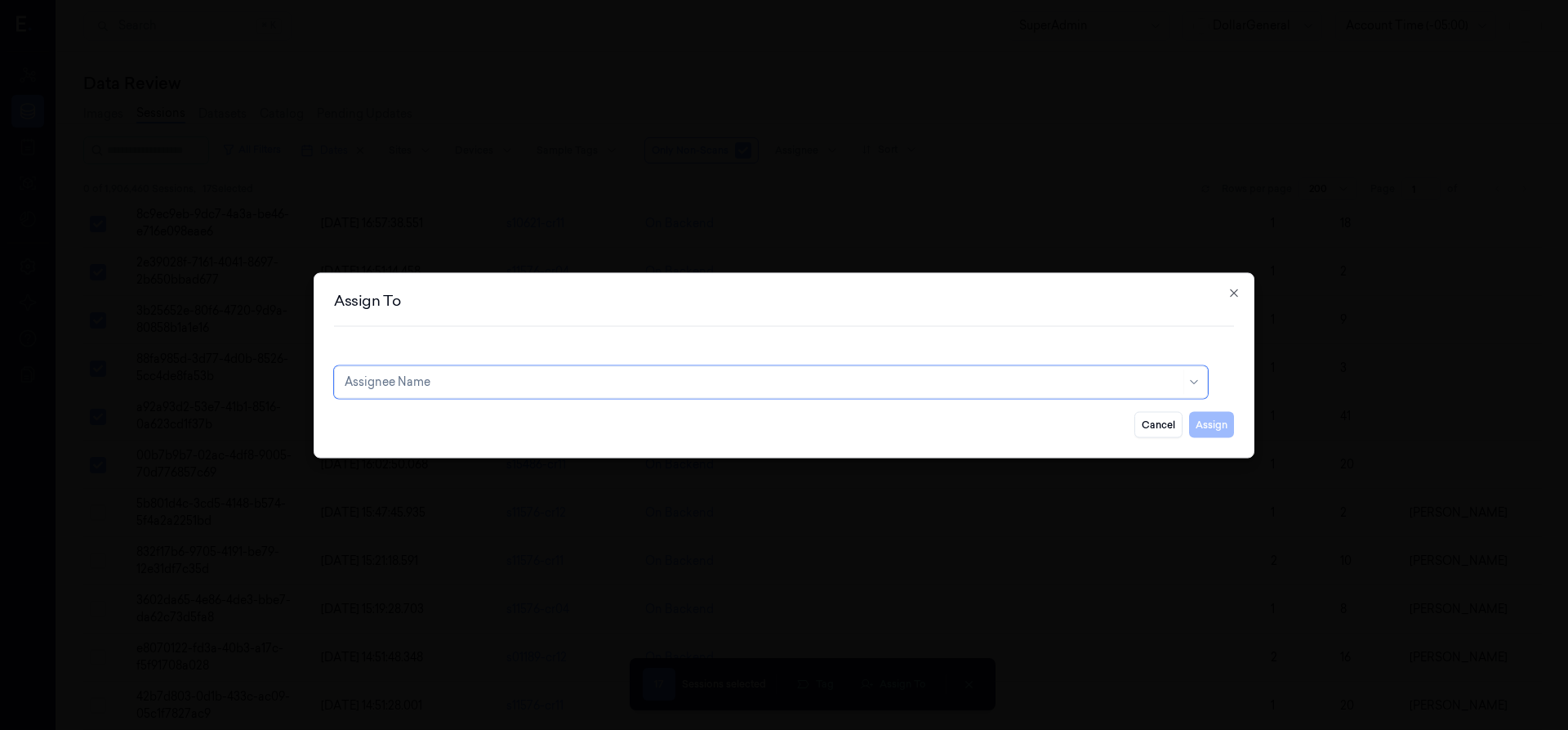
click at [702, 376] on div at bounding box center [762, 381] width 835 height 17
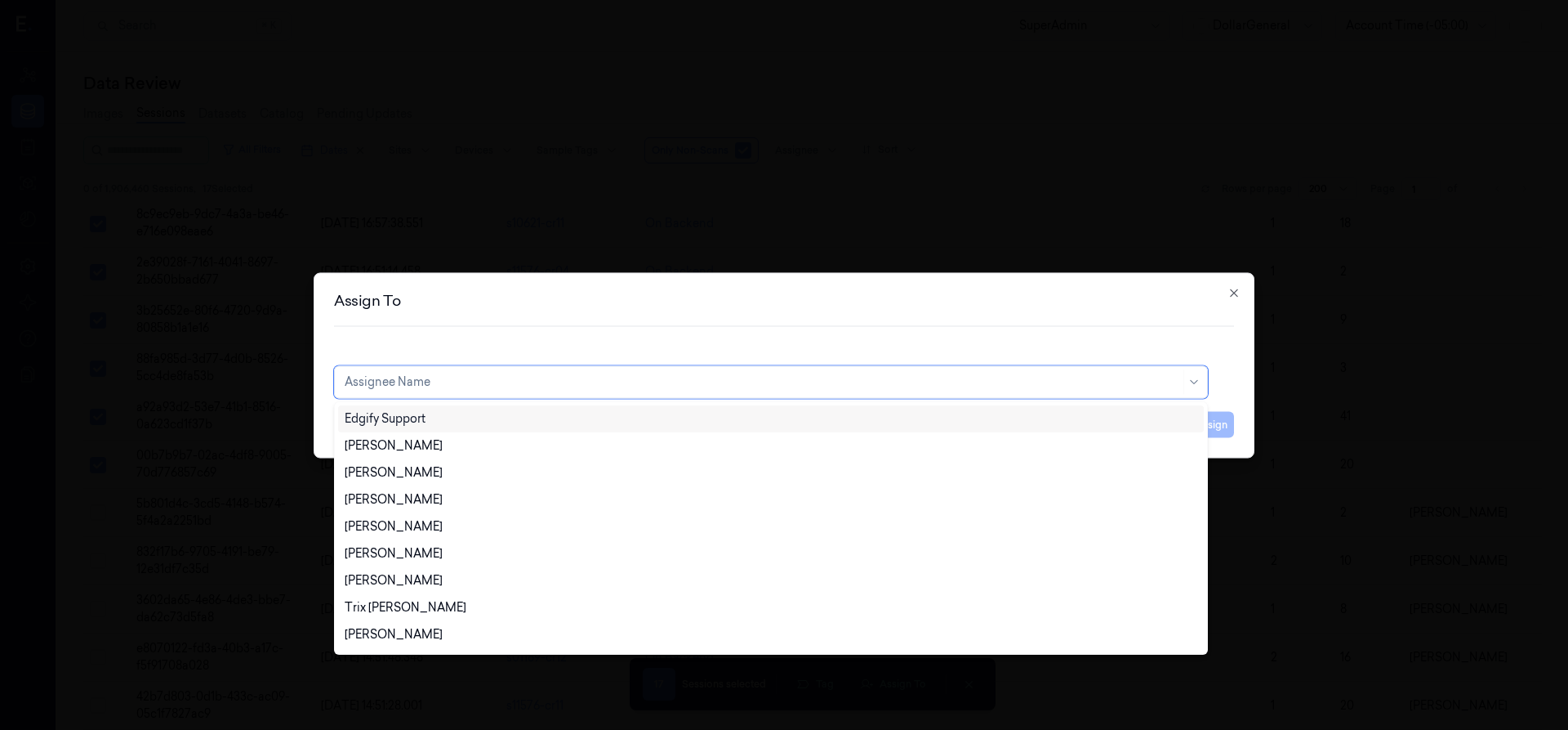
type input "a"
type input "A"
click at [476, 600] on div "[PERSON_NAME]" at bounding box center [771, 608] width 853 height 17
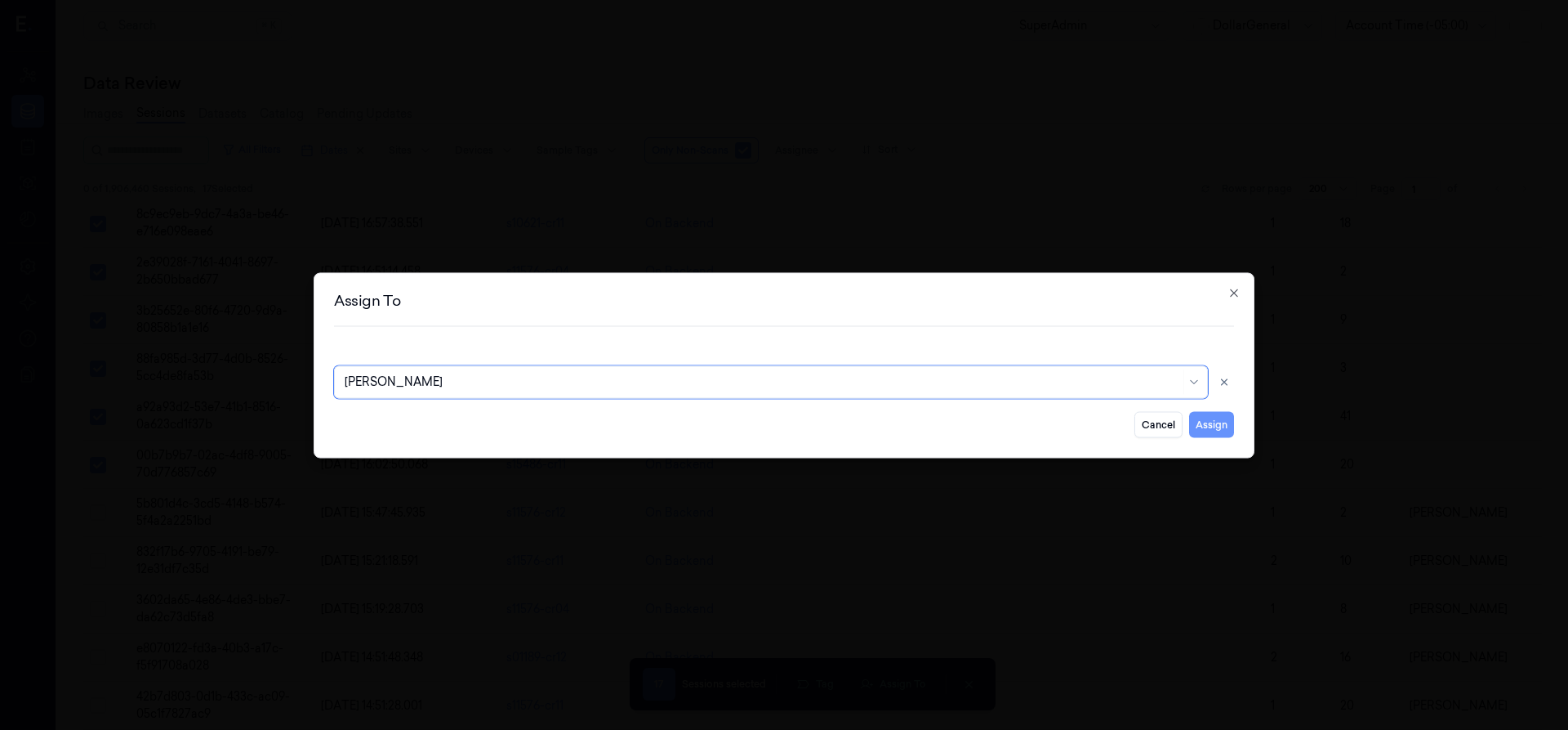
click at [1231, 428] on button "Assign" at bounding box center [1211, 424] width 45 height 26
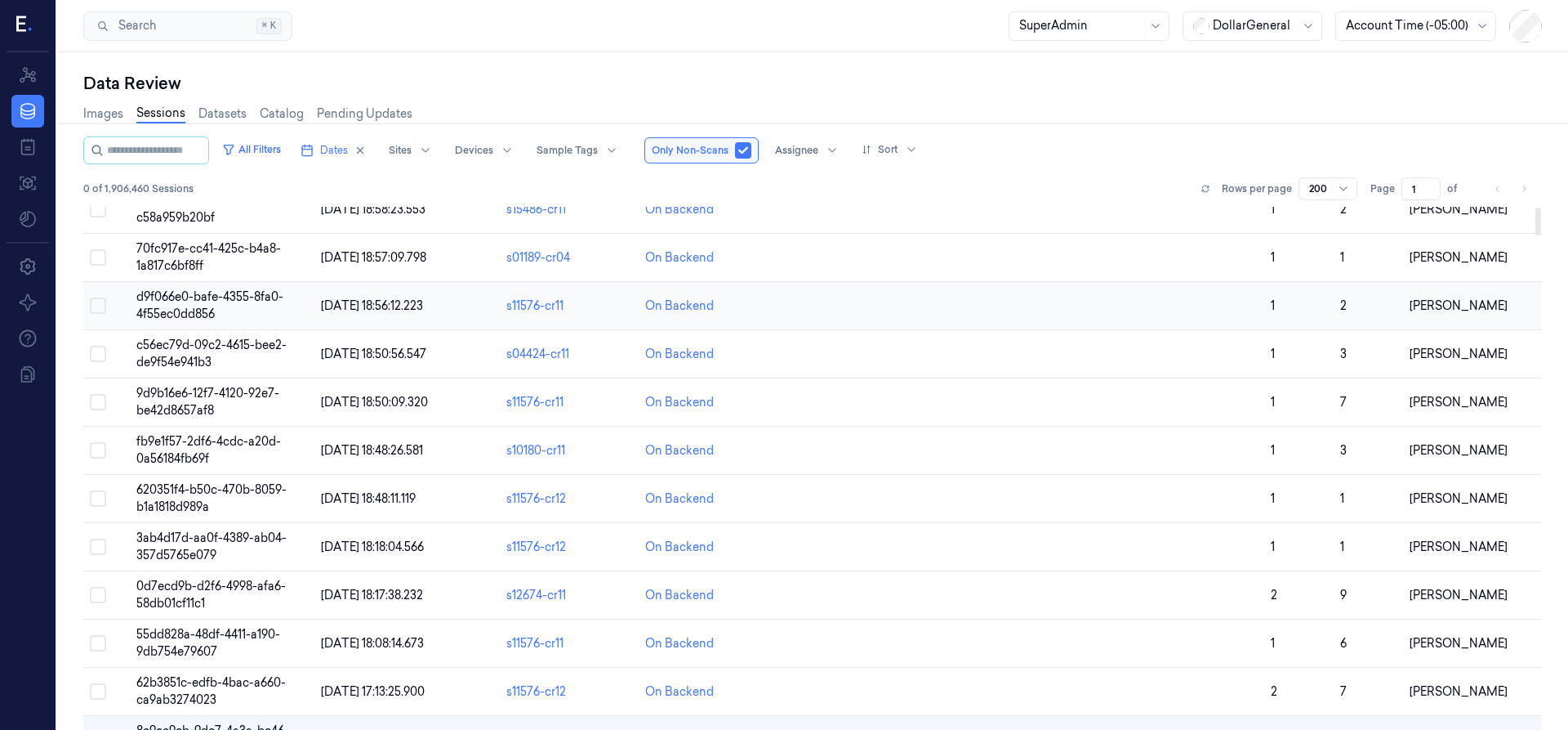
scroll to position [0, 0]
